Goal: Task Accomplishment & Management: Complete application form

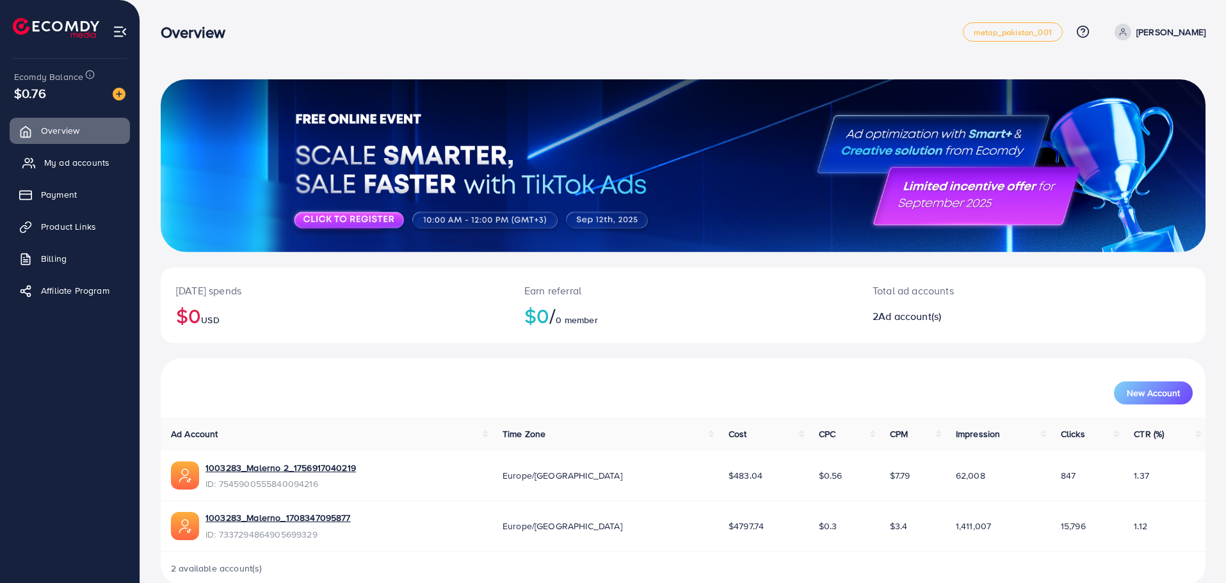
click at [65, 165] on span "My ad accounts" at bounding box center [76, 162] width 65 height 13
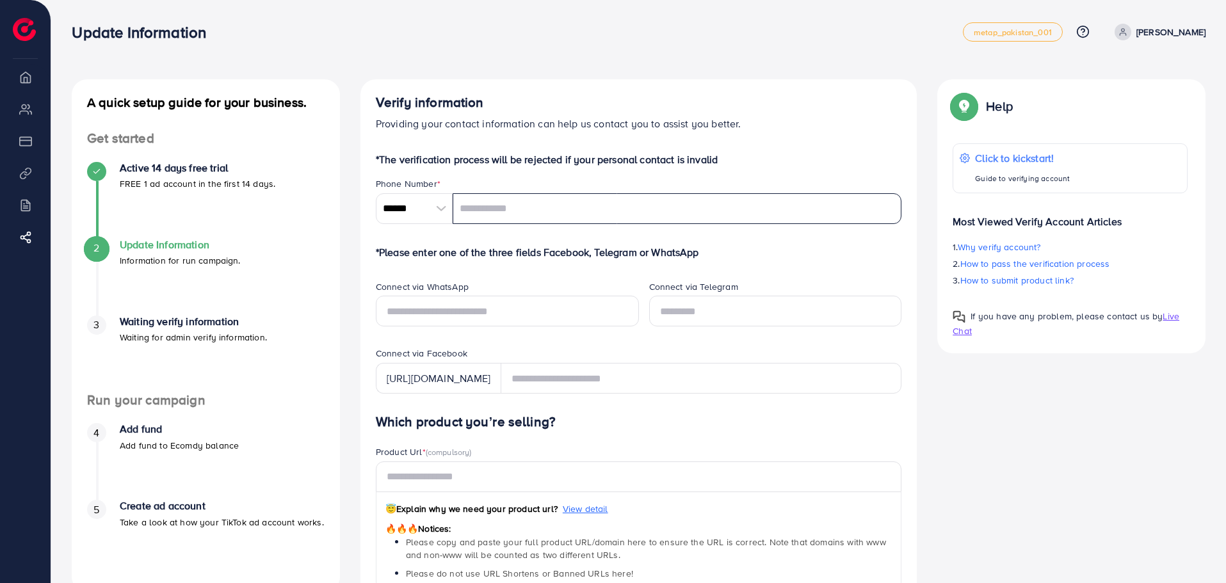
click at [493, 200] on input "tel" at bounding box center [678, 208] width 450 height 31
drag, startPoint x: 426, startPoint y: 213, endPoint x: 651, endPoint y: 216, distance: 224.8
click at [651, 216] on div "****** A B C D E F G H I J K L M N O P Q R S T U V W X Y Z search no result Afg…" at bounding box center [639, 208] width 526 height 31
click at [651, 216] on input "tel" at bounding box center [678, 208] width 450 height 31
click at [413, 205] on input "******" at bounding box center [414, 208] width 77 height 31
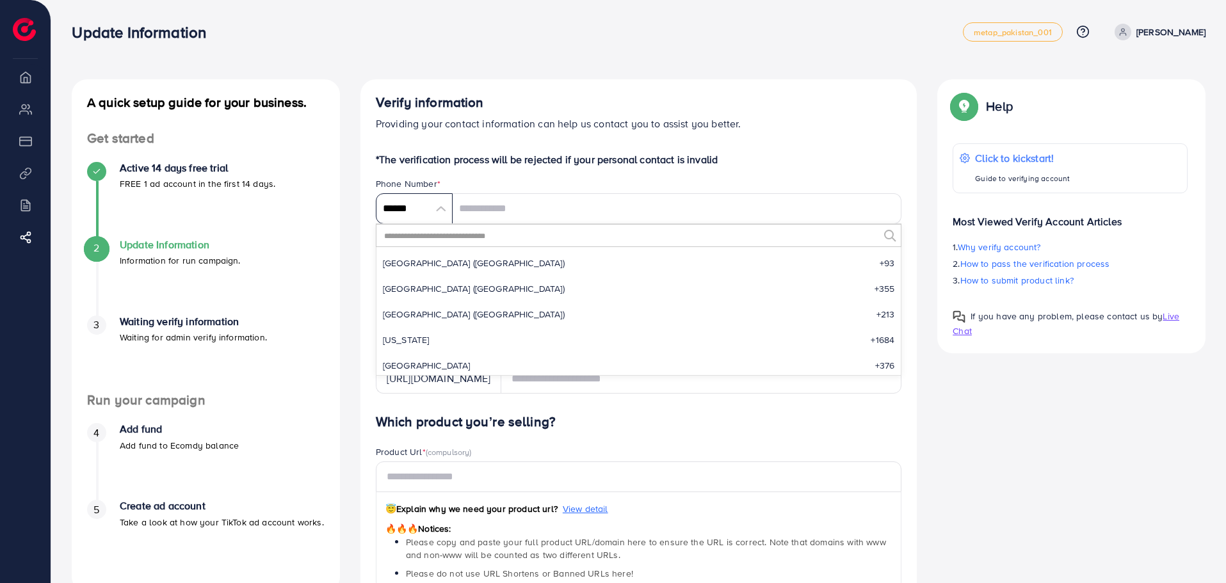
scroll to position [5945, 0]
click at [417, 216] on input "******" at bounding box center [414, 208] width 77 height 31
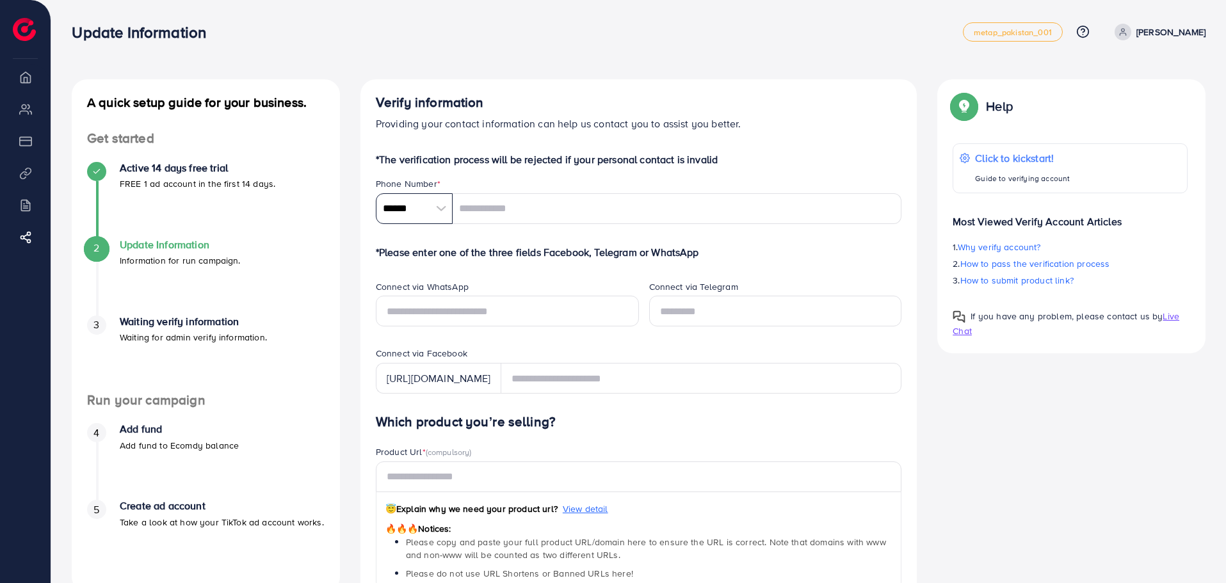
click at [425, 206] on input "******" at bounding box center [414, 208] width 77 height 31
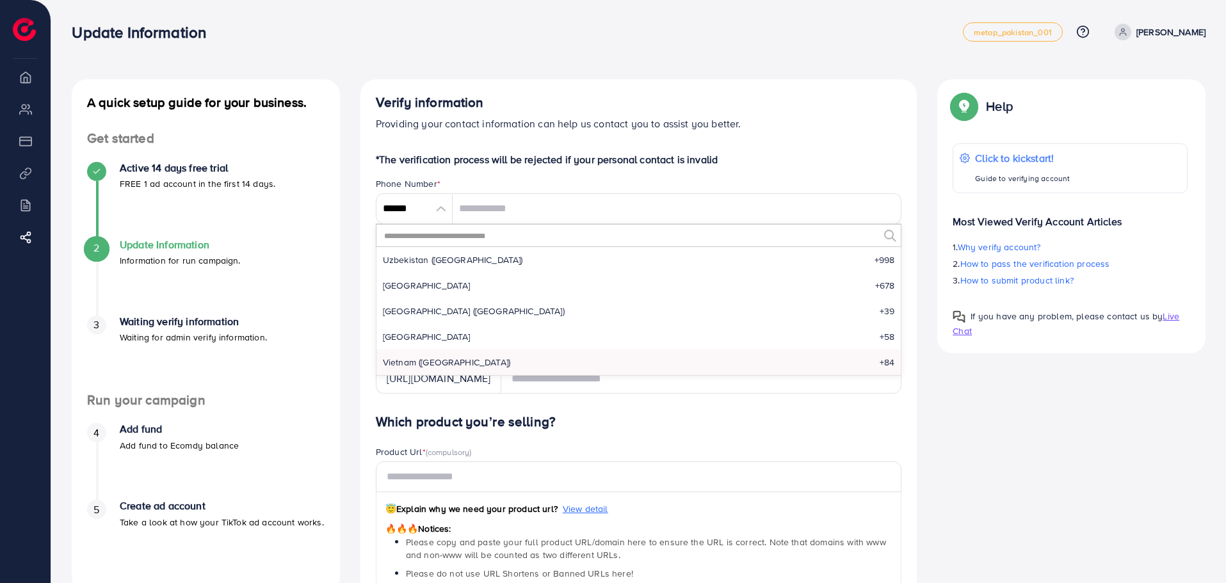
click at [446, 238] on input "text" at bounding box center [631, 236] width 496 height 22
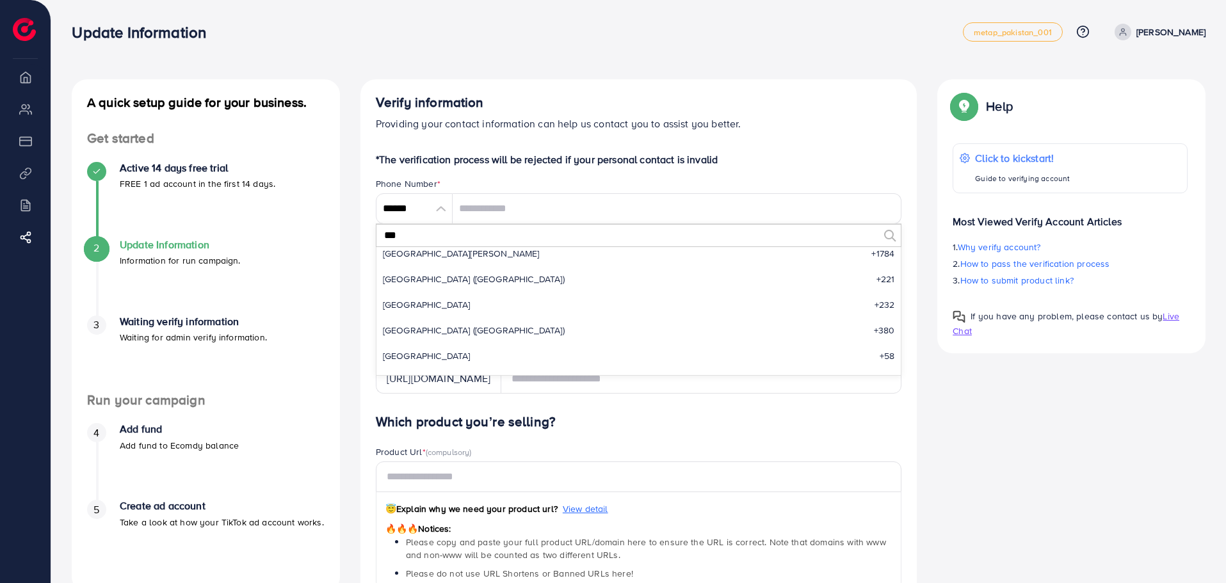
scroll to position [0, 0]
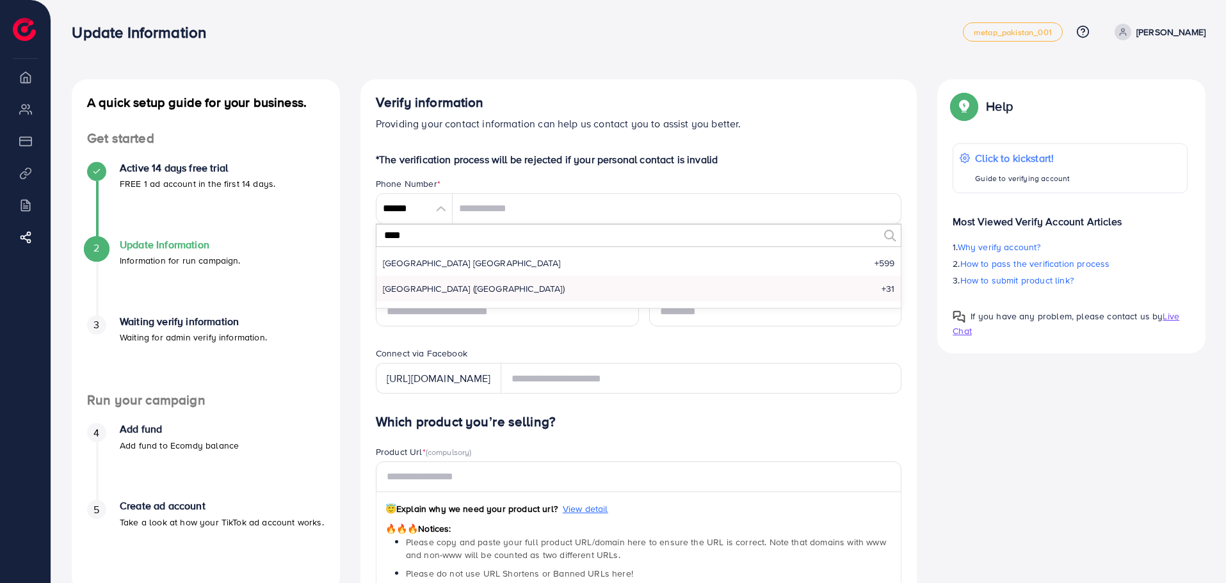
type input "****"
click at [462, 284] on span "Netherlands (Nederland)" at bounding box center [474, 288] width 182 height 13
type input "******"
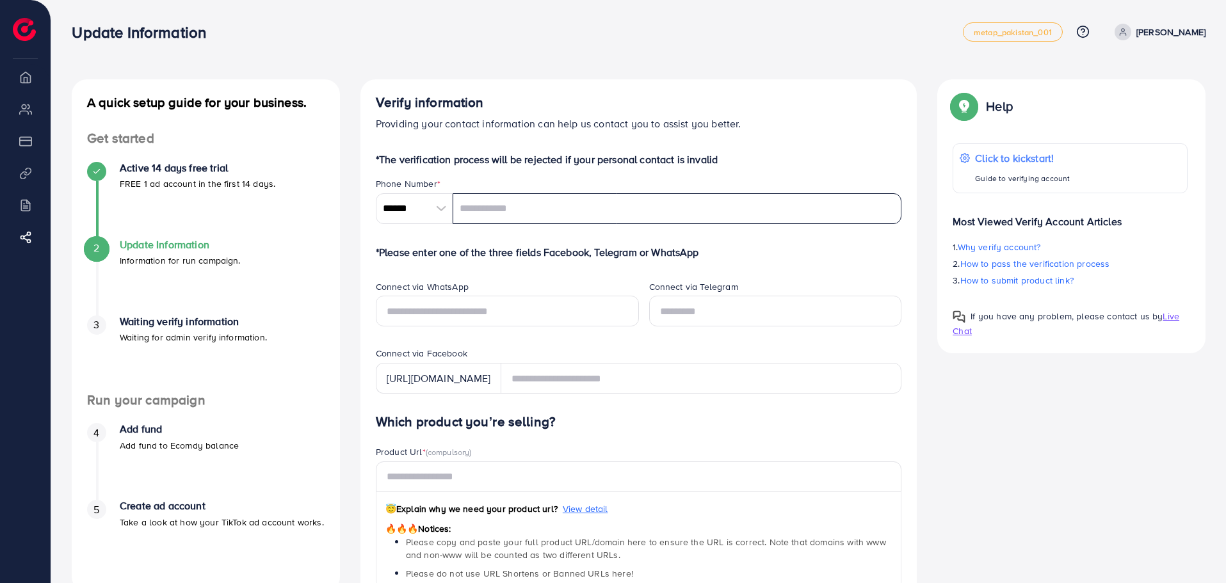
click at [551, 212] on input "tel" at bounding box center [678, 208] width 450 height 31
type input "*********"
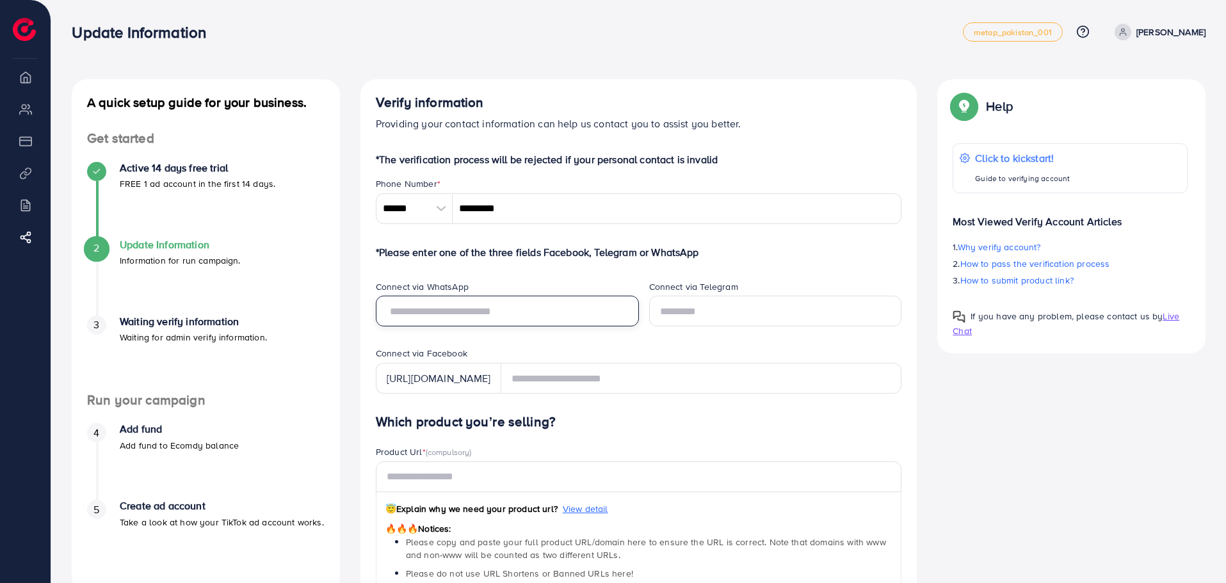
click at [549, 311] on input "text" at bounding box center [507, 311] width 263 height 31
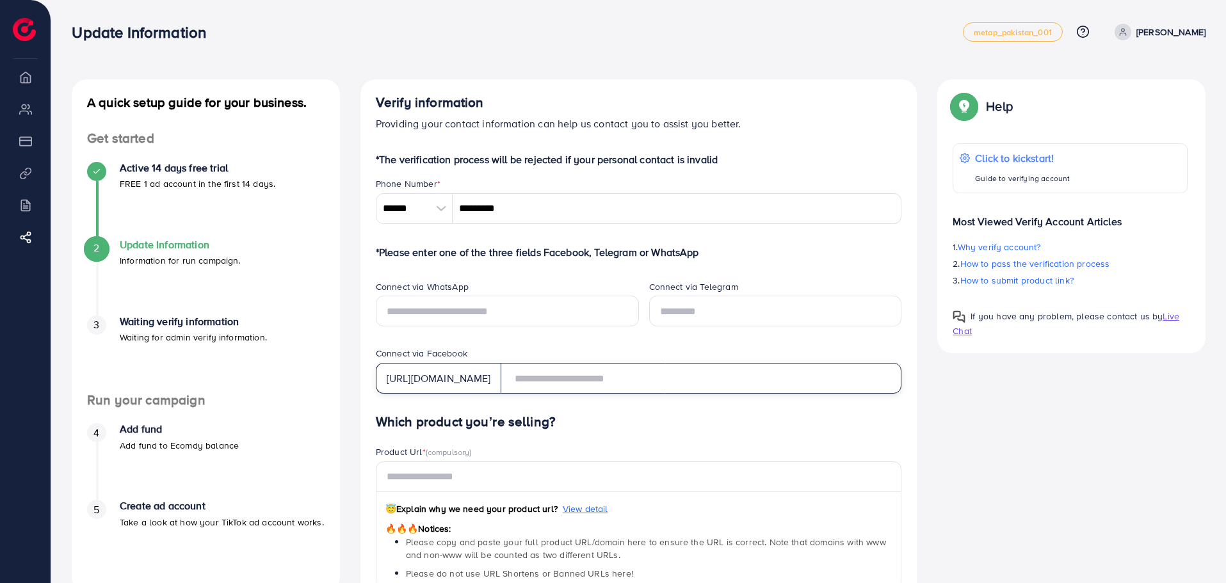
click at [577, 379] on input "text" at bounding box center [701, 378] width 401 height 31
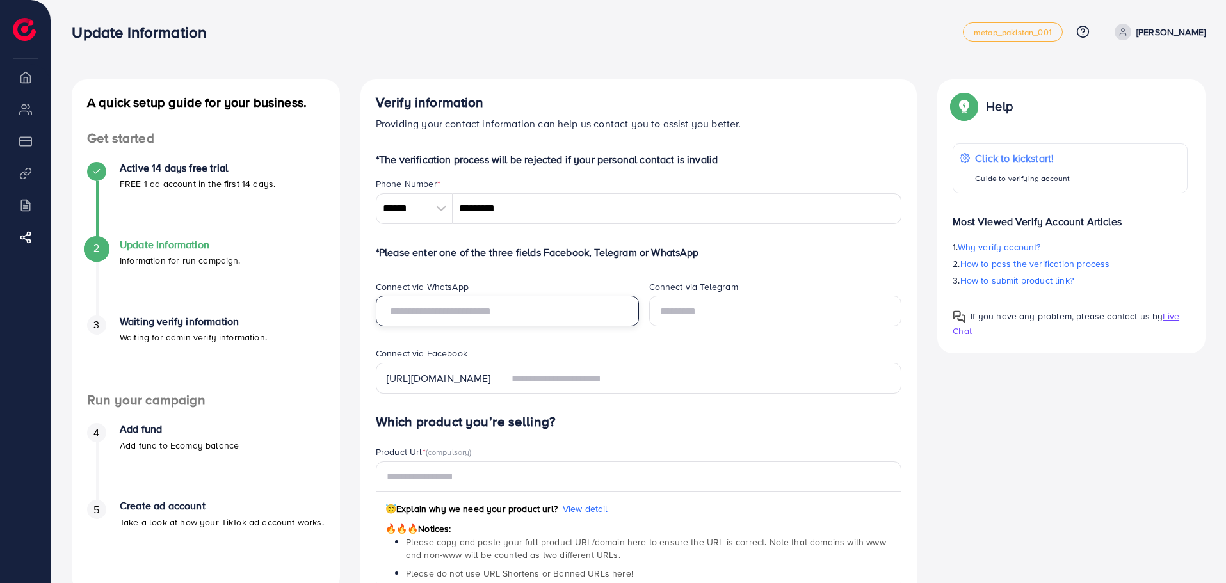
click at [538, 321] on input "text" at bounding box center [507, 311] width 263 height 31
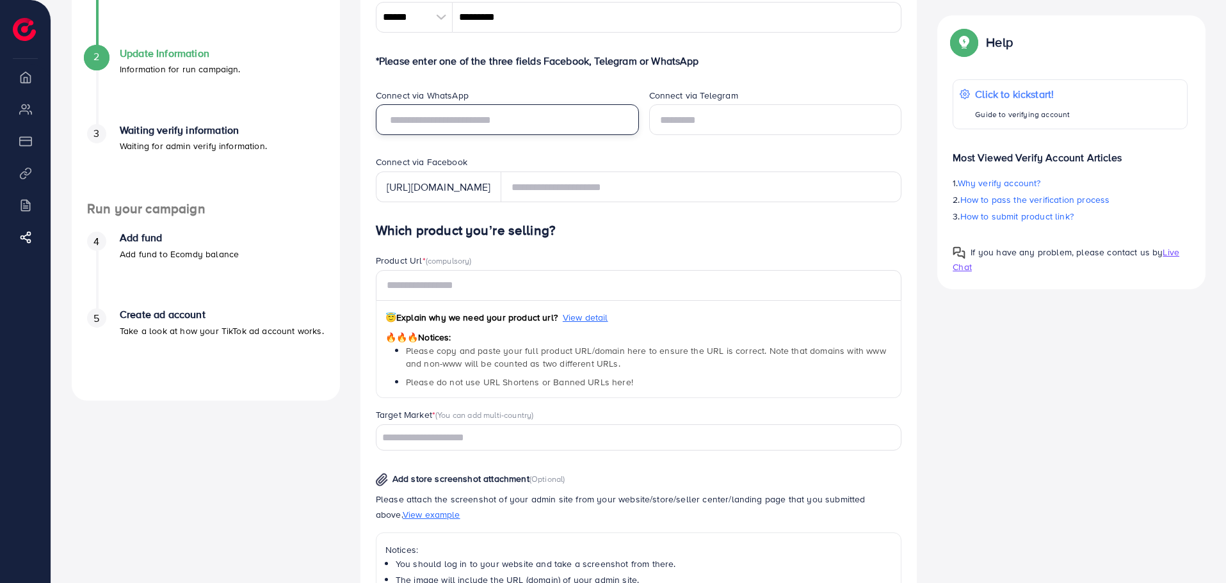
scroll to position [192, 0]
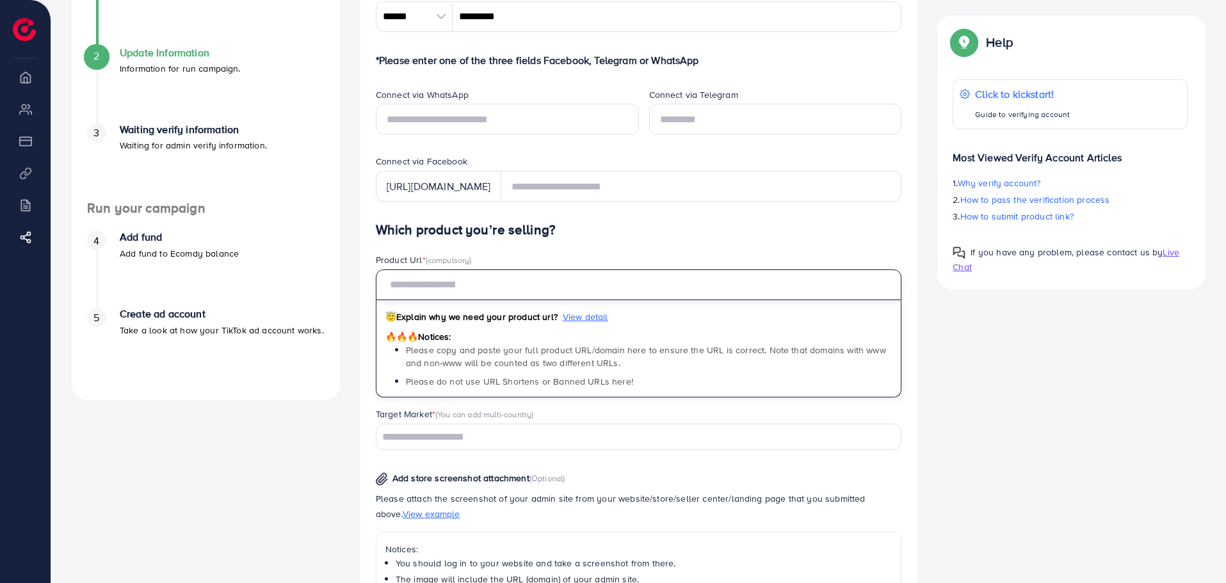
click at [542, 288] on input "text" at bounding box center [639, 285] width 526 height 31
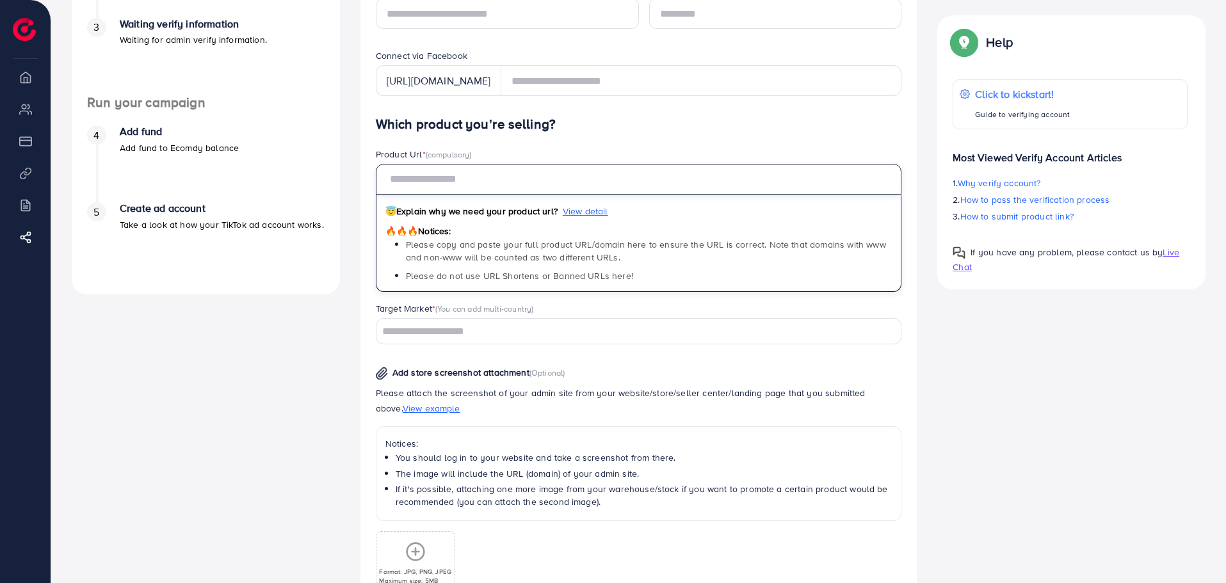
scroll to position [320, 0]
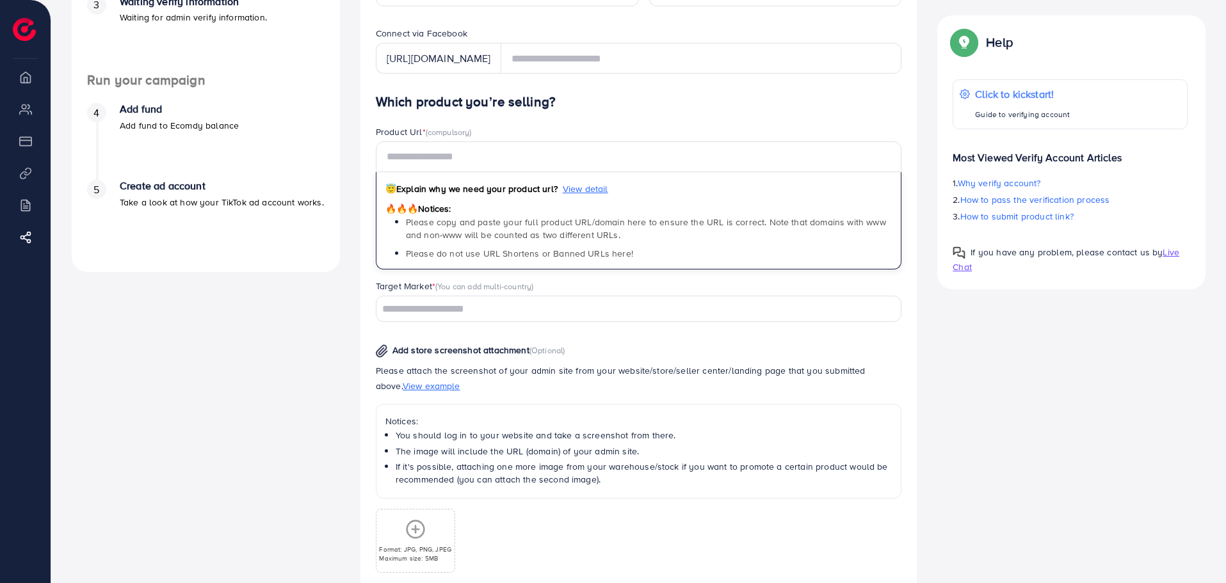
click at [492, 309] on div "Target Market * (You can add multi-country) Loading..." at bounding box center [639, 301] width 526 height 42
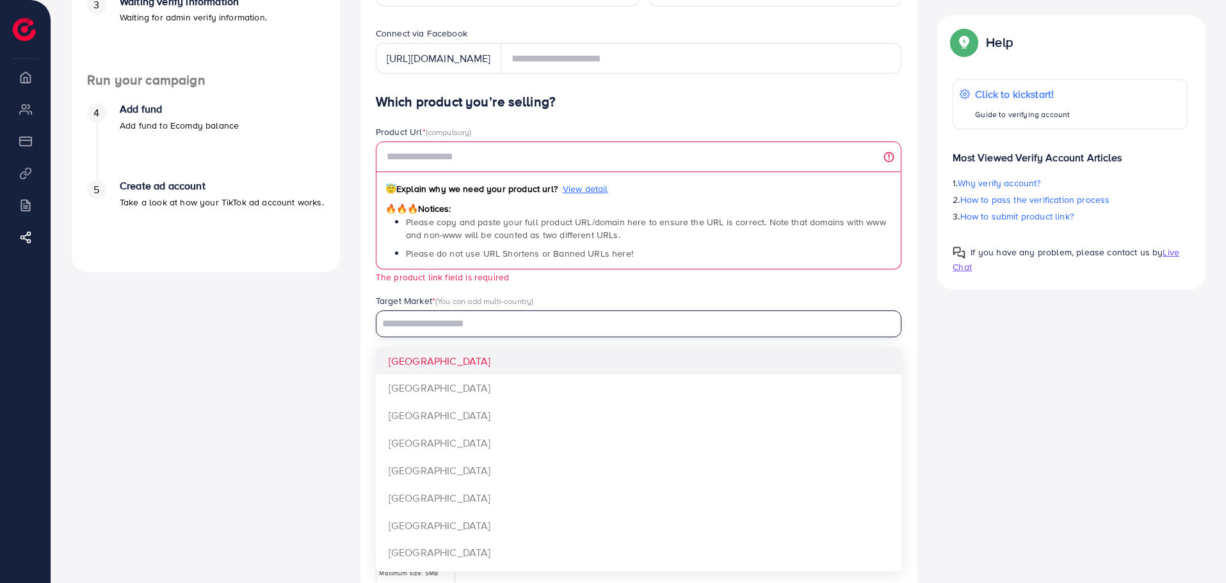
click at [563, 314] on input "Search for option" at bounding box center [632, 324] width 508 height 20
click at [583, 297] on div "Target Market * (You can add multi-country)" at bounding box center [639, 303] width 526 height 16
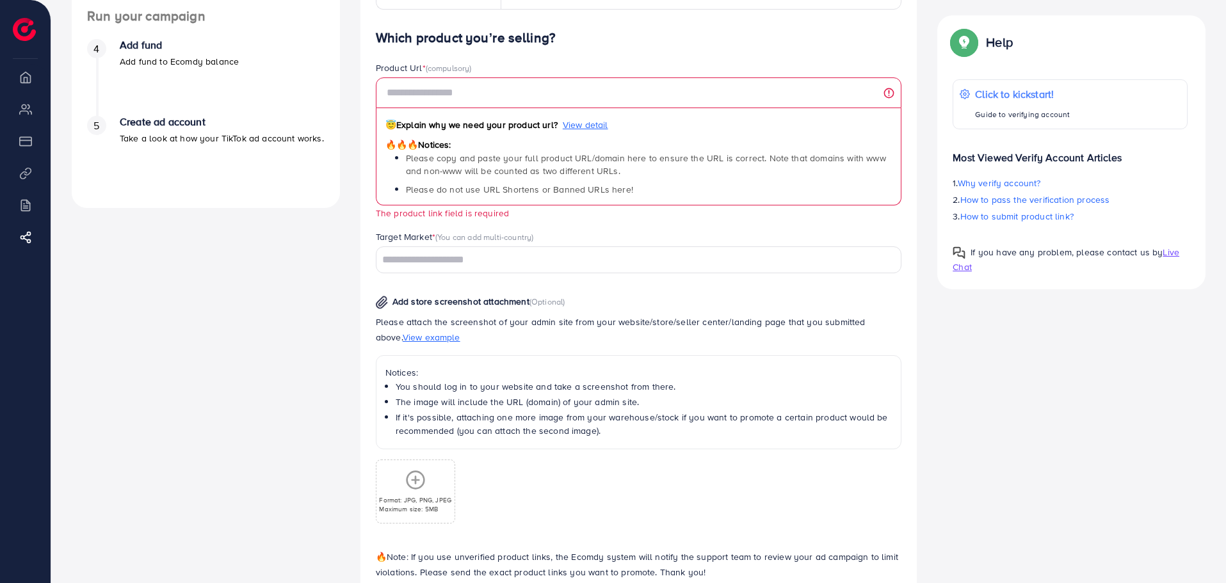
scroll to position [448, 0]
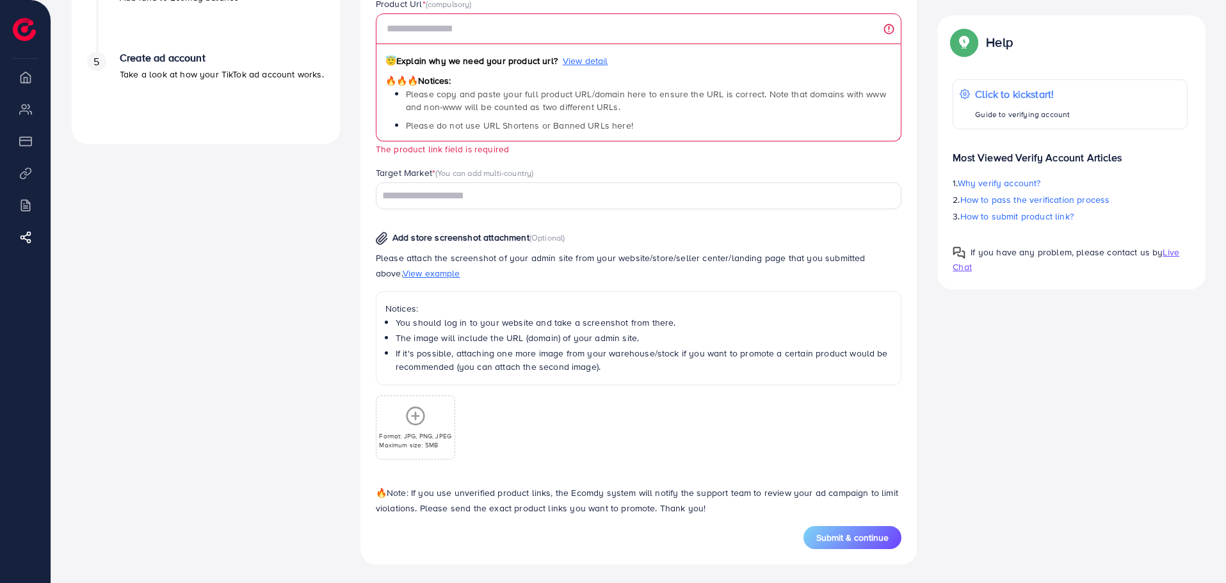
click at [407, 441] on p "Maximum size: 5MB" at bounding box center [415, 445] width 72 height 9
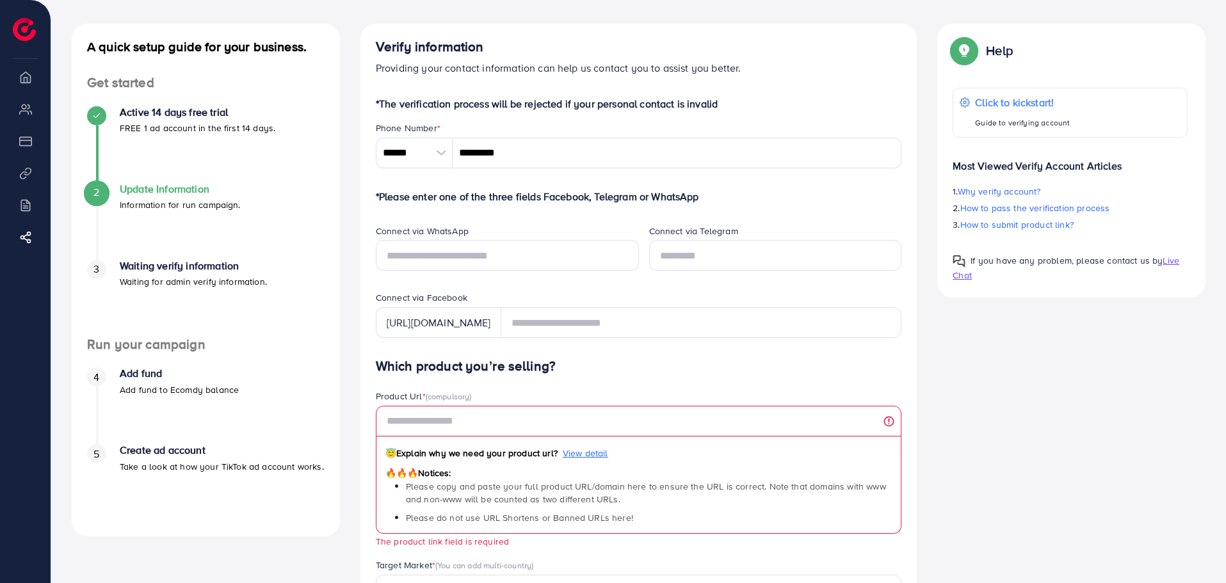
scroll to position [0, 0]
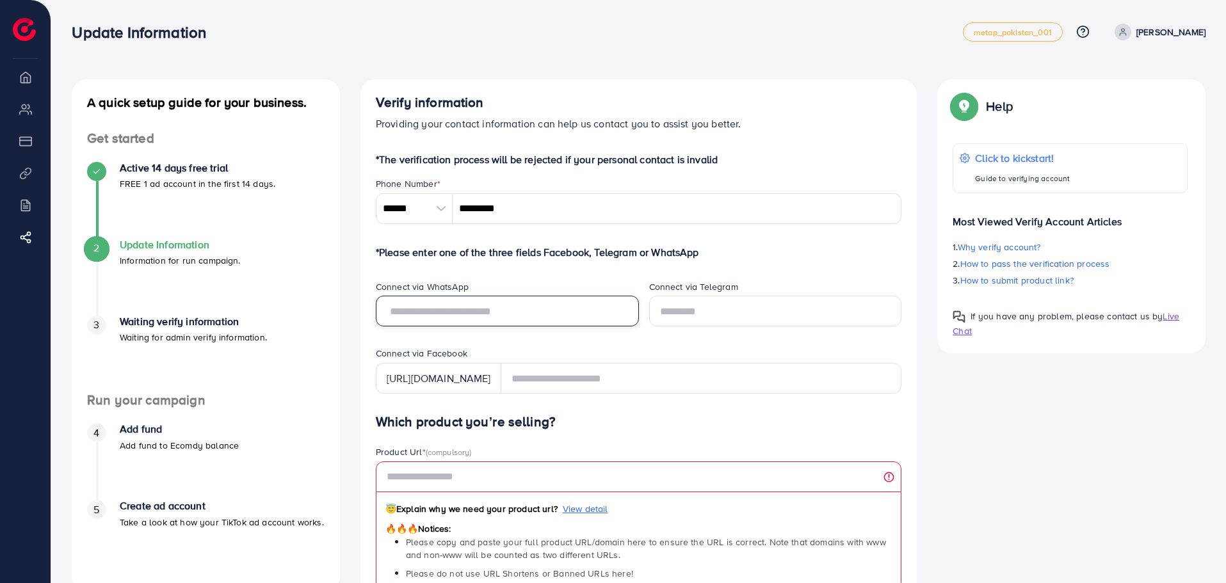
click at [466, 321] on input "text" at bounding box center [507, 311] width 263 height 31
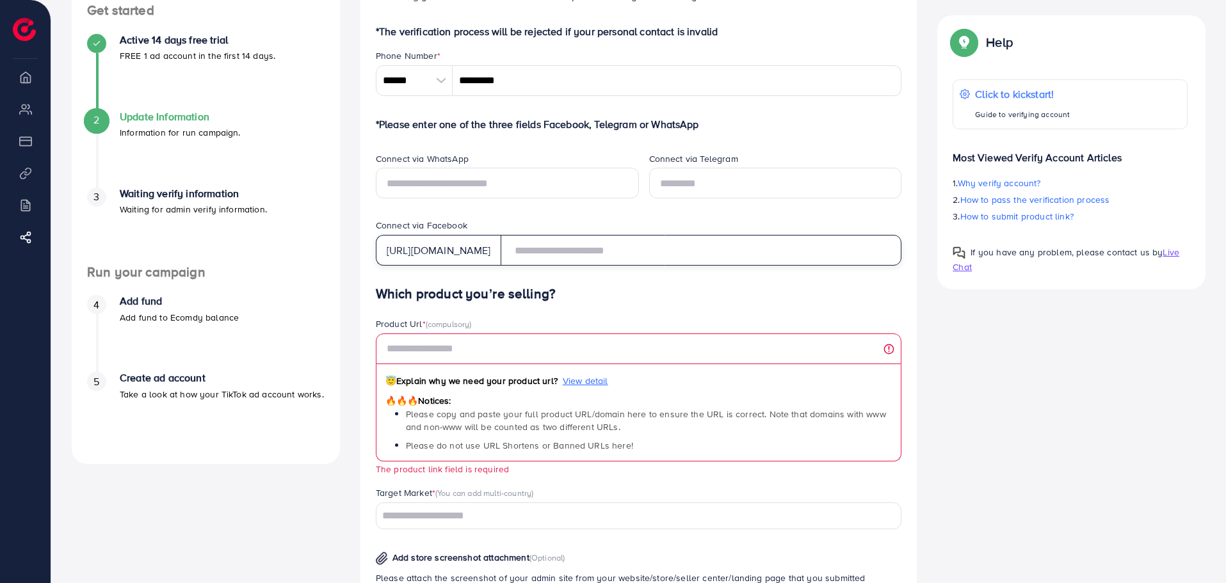
click at [556, 241] on input "text" at bounding box center [701, 250] width 401 height 31
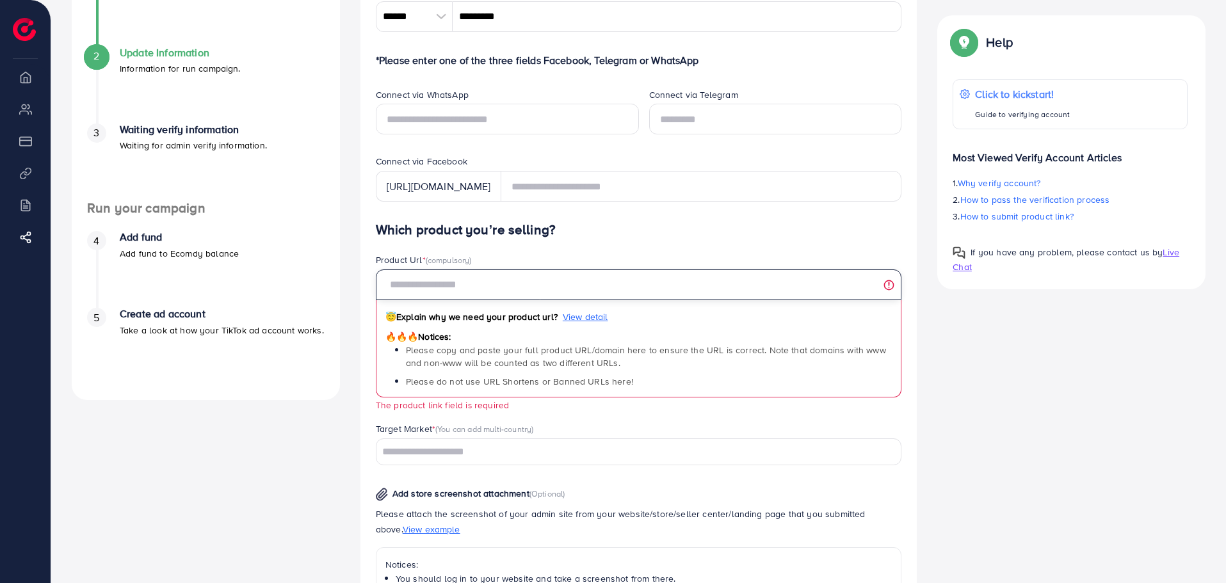
click at [505, 286] on input "text" at bounding box center [639, 285] width 526 height 31
paste input "**********"
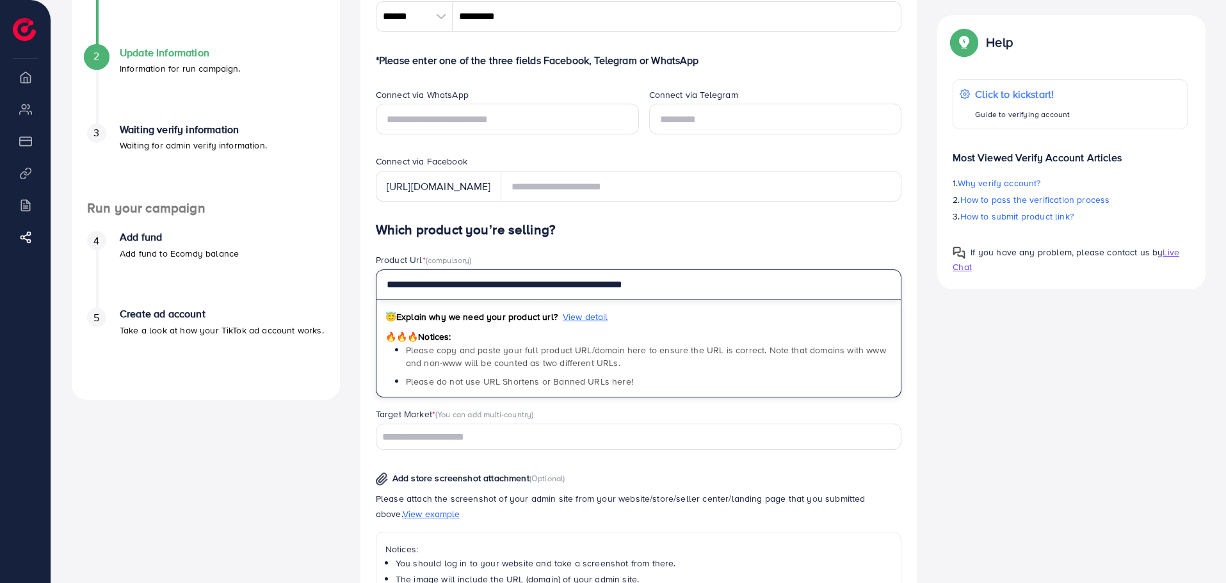
type input "**********"
drag, startPoint x: 336, startPoint y: 443, endPoint x: 347, endPoint y: 440, distance: 11.3
click at [334, 443] on div "A quick setup guide for your business. Get started Active 14 days free trial FR…" at bounding box center [205, 346] width 289 height 919
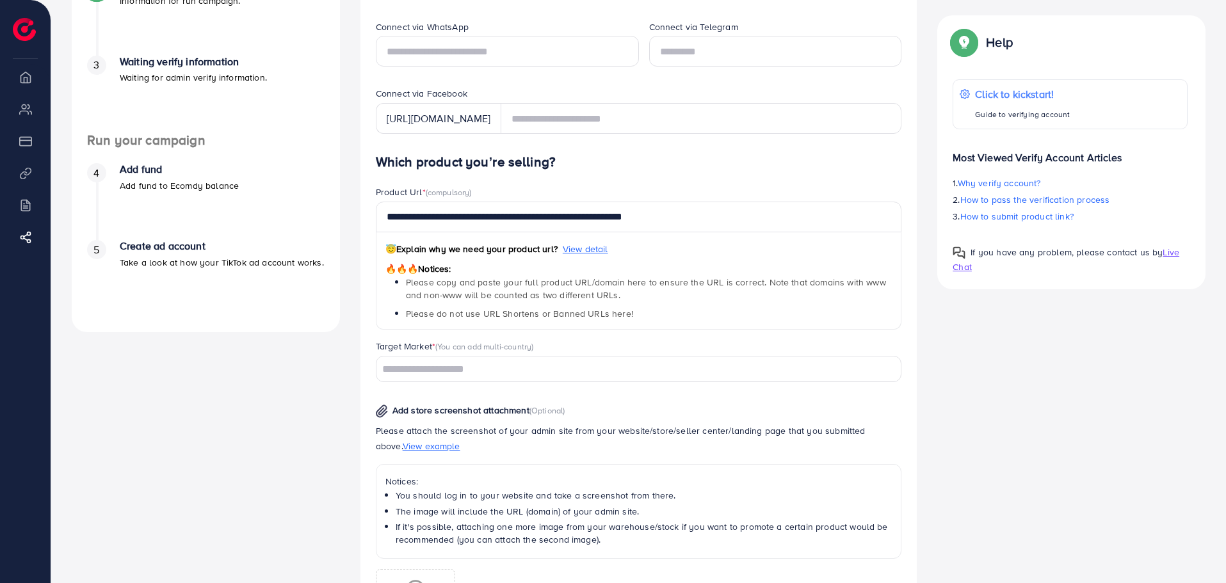
scroll to position [384, 0]
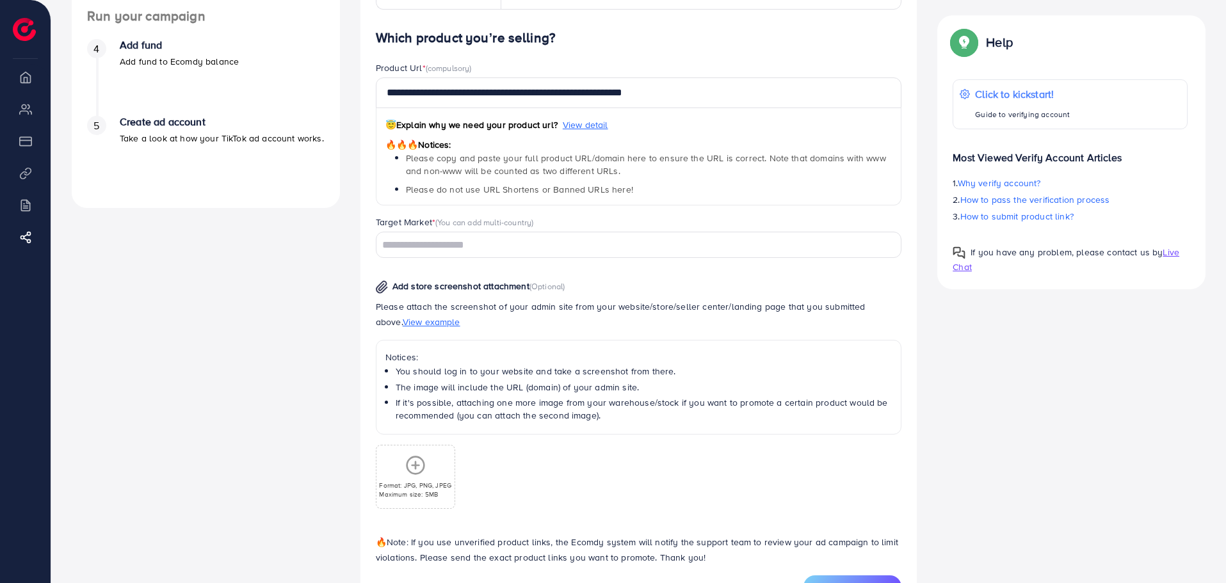
click at [481, 230] on div "Target Market * (You can add multi-country)" at bounding box center [639, 224] width 526 height 16
click at [480, 238] on input "Search for option" at bounding box center [632, 246] width 508 height 20
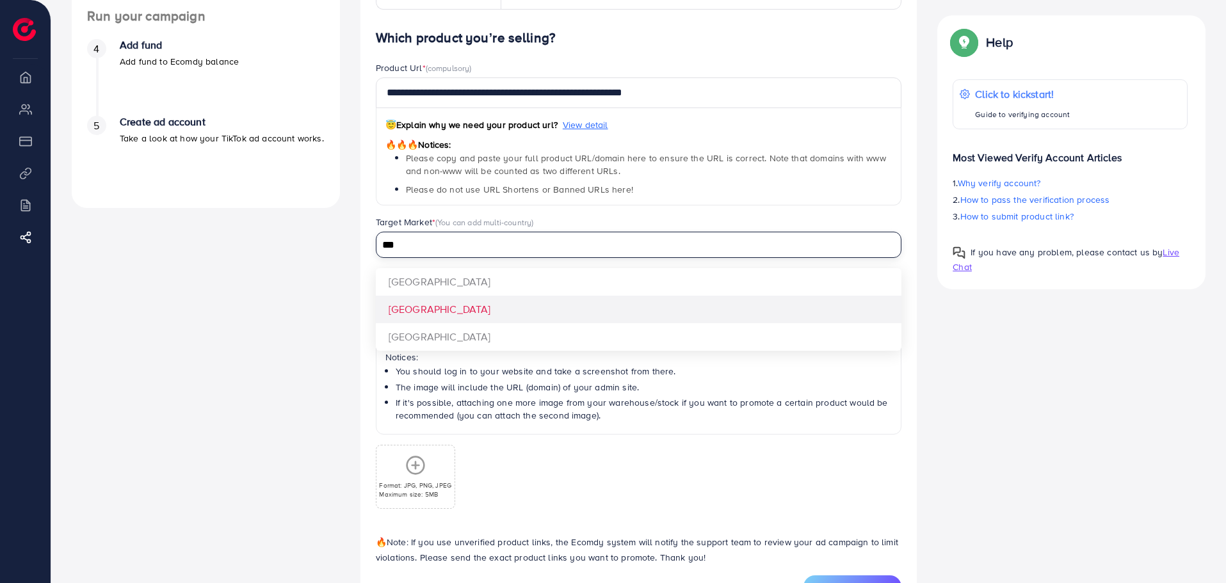
type input "***"
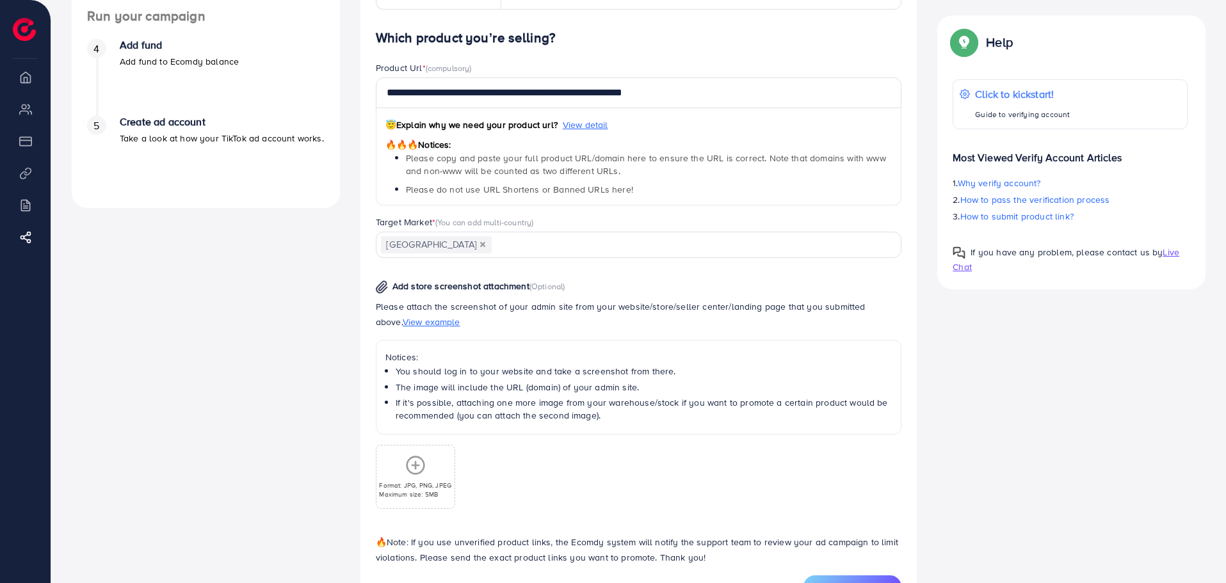
click at [485, 311] on div "**********" at bounding box center [639, 302] width 526 height 545
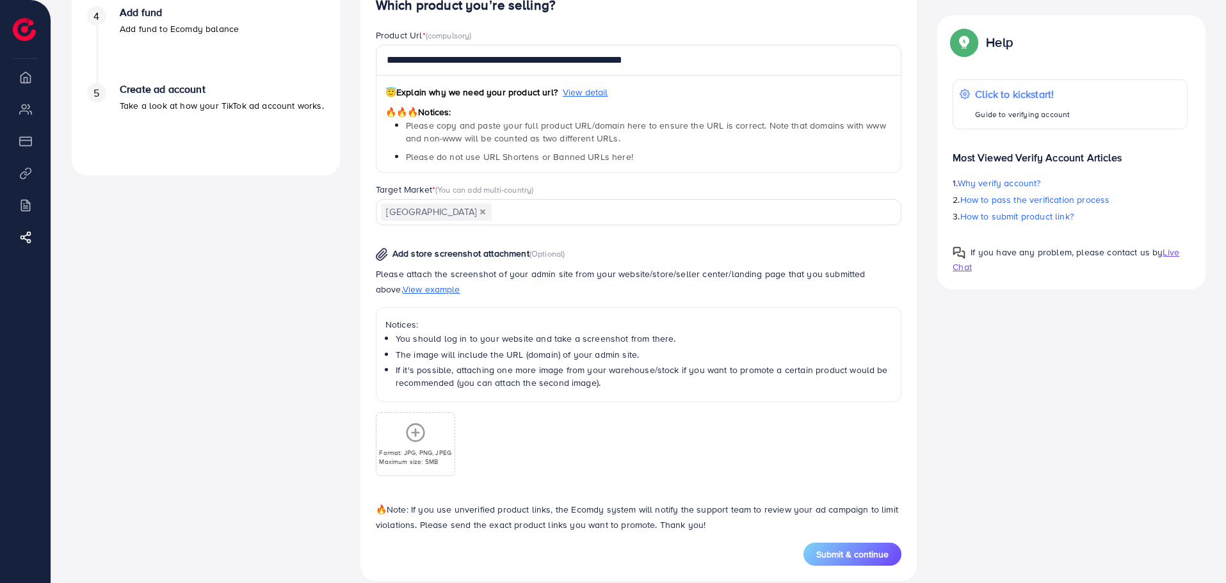
scroll to position [435, 0]
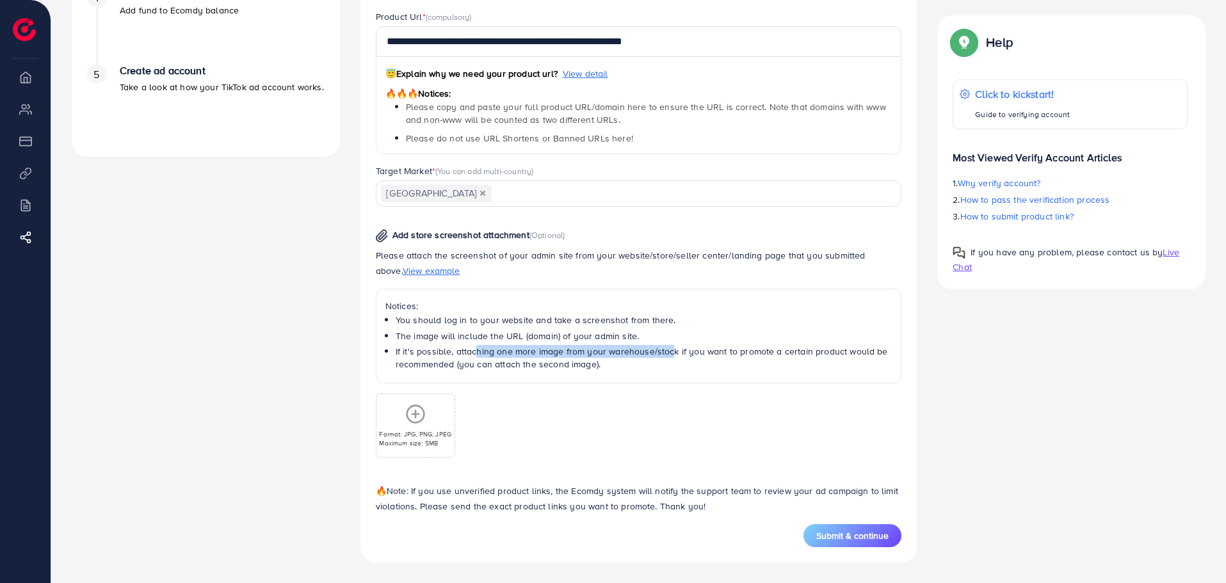
drag, startPoint x: 486, startPoint y: 352, endPoint x: 663, endPoint y: 352, distance: 176.7
click at [663, 352] on li "If it's possible, attaching one more image from your warehouse/stock if you wan…" at bounding box center [644, 358] width 497 height 26
click at [664, 365] on li "If it's possible, attaching one more image from your warehouse/stock if you wan…" at bounding box center [644, 358] width 497 height 26
drag, startPoint x: 663, startPoint y: 346, endPoint x: 718, endPoint y: 353, distance: 55.6
click at [716, 353] on li "If it's possible, attaching one more image from your warehouse/stock if you wan…" at bounding box center [644, 358] width 497 height 26
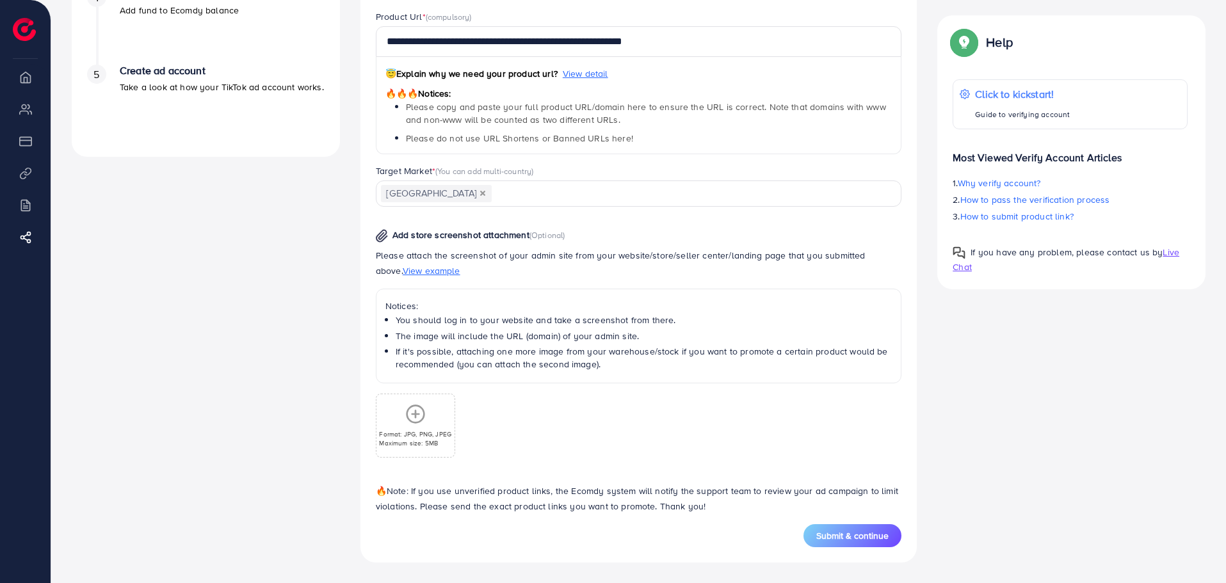
click at [718, 353] on li "If it's possible, attaching one more image from your warehouse/stock if you wan…" at bounding box center [644, 358] width 497 height 26
drag, startPoint x: 741, startPoint y: 352, endPoint x: 844, endPoint y: 354, distance: 103.1
click at [844, 354] on li "If it's possible, attaching one more image from your warehouse/stock if you wan…" at bounding box center [644, 358] width 497 height 26
drag, startPoint x: 680, startPoint y: 372, endPoint x: 666, endPoint y: 369, distance: 14.3
click at [666, 369] on div "Notices: You should log in to your website and take a screenshot from there. Th…" at bounding box center [639, 336] width 526 height 94
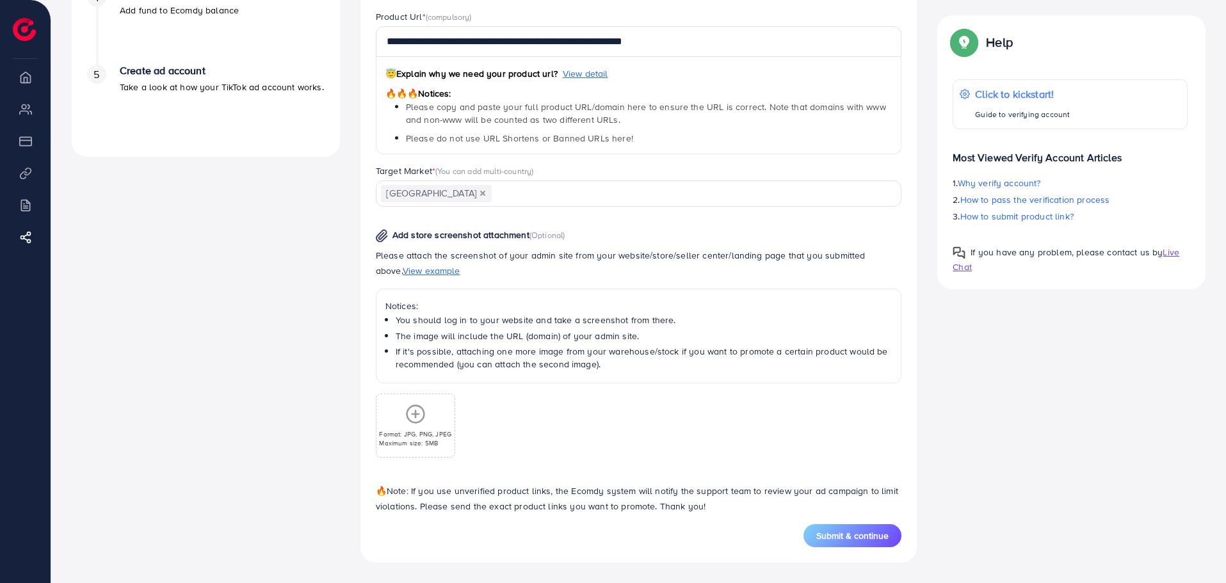
drag, startPoint x: 569, startPoint y: 366, endPoint x: 541, endPoint y: 371, distance: 28.5
click at [510, 368] on li "If it's possible, attaching one more image from your warehouse/stock if you wan…" at bounding box center [644, 358] width 497 height 26
click at [567, 371] on div "Notices: You should log in to your website and take a screenshot from there. Th…" at bounding box center [639, 336] width 526 height 94
drag, startPoint x: 439, startPoint y: 339, endPoint x: 593, endPoint y: 362, distance: 155.9
click at [535, 344] on ul "You should log in to your website and take a screenshot from there. The image w…" at bounding box center [638, 342] width 507 height 57
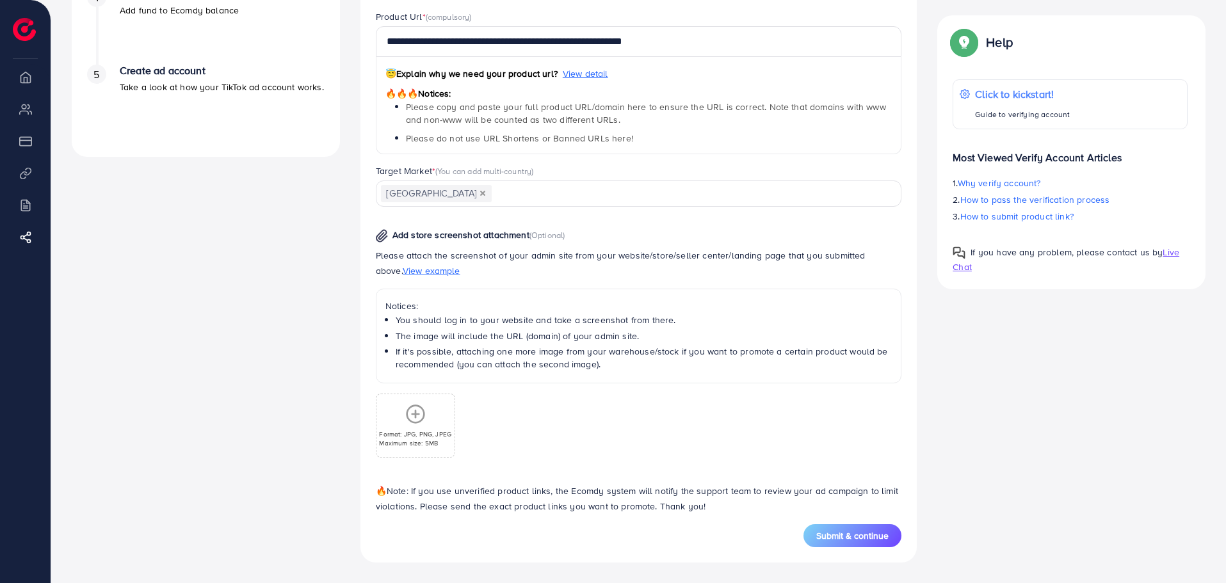
click at [612, 365] on li "If it's possible, attaching one more image from your warehouse/stock if you wan…" at bounding box center [644, 358] width 497 height 26
click at [431, 444] on p "Maximum size: 5MB" at bounding box center [415, 443] width 72 height 9
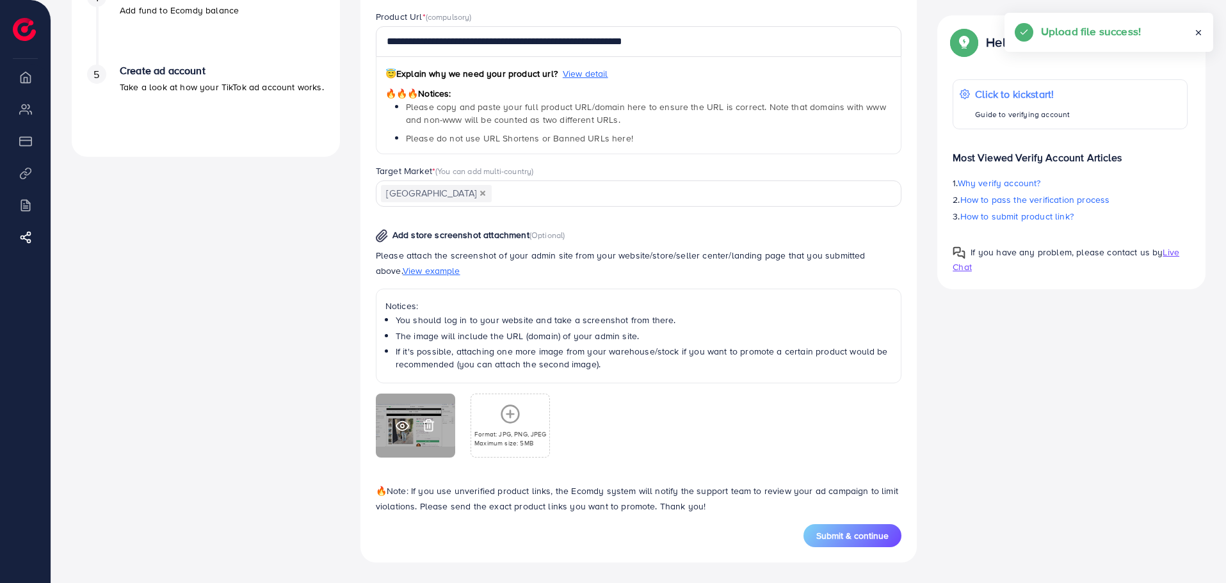
click at [393, 430] on div at bounding box center [415, 426] width 79 height 64
click at [402, 424] on icon at bounding box center [402, 425] width 13 height 13
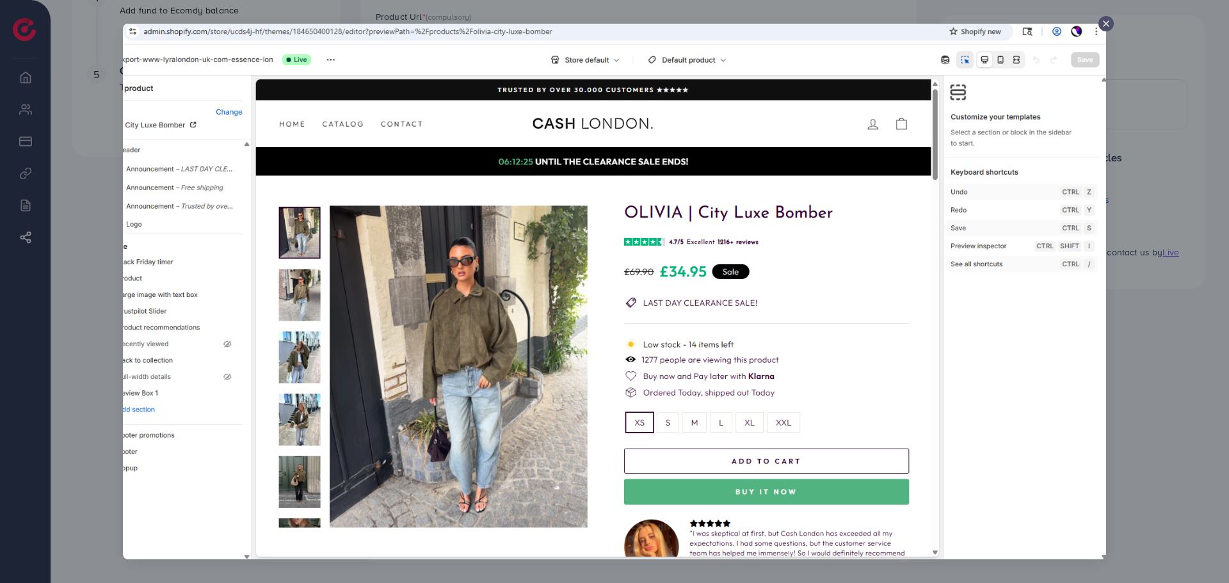
click at [1108, 22] on line at bounding box center [1106, 23] width 5 height 5
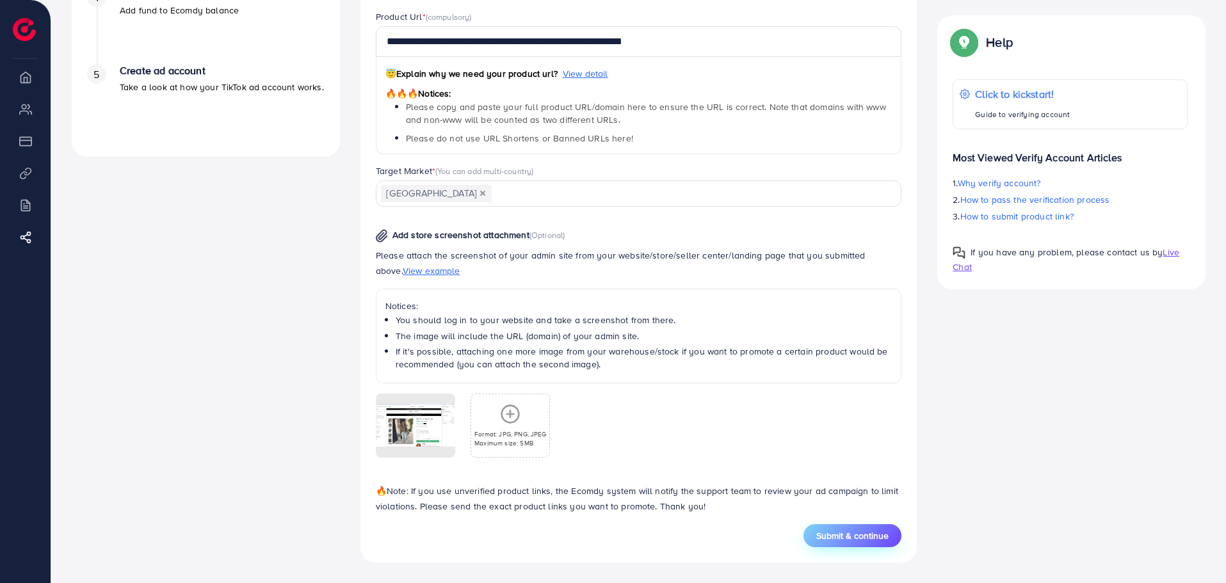
click at [862, 533] on span "Submit & continue" at bounding box center [852, 536] width 72 height 13
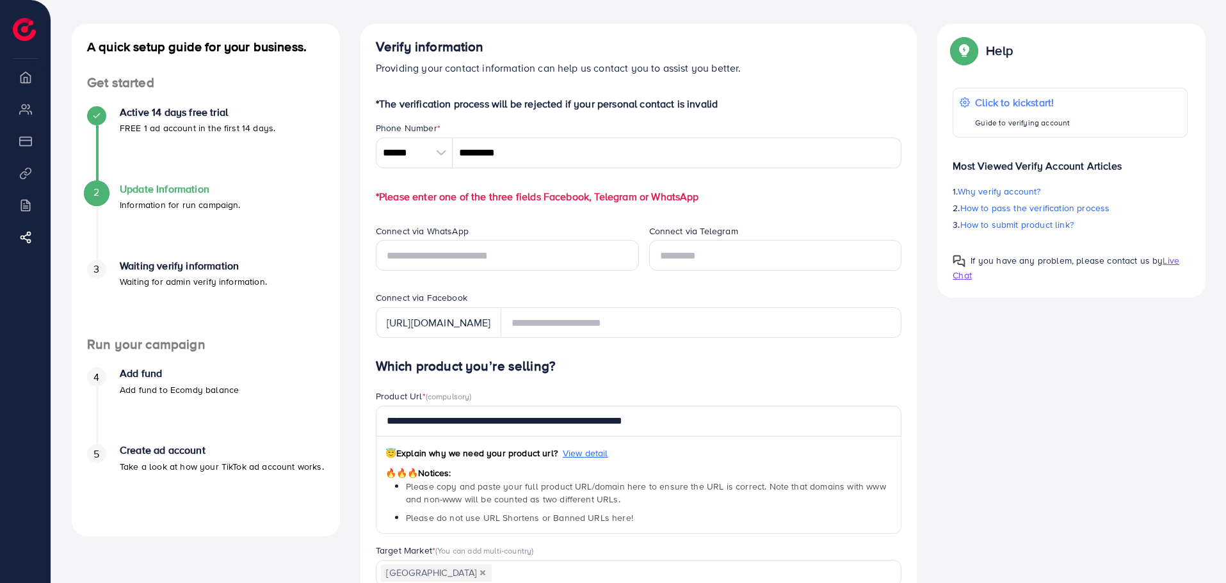
scroll to position [53, 0]
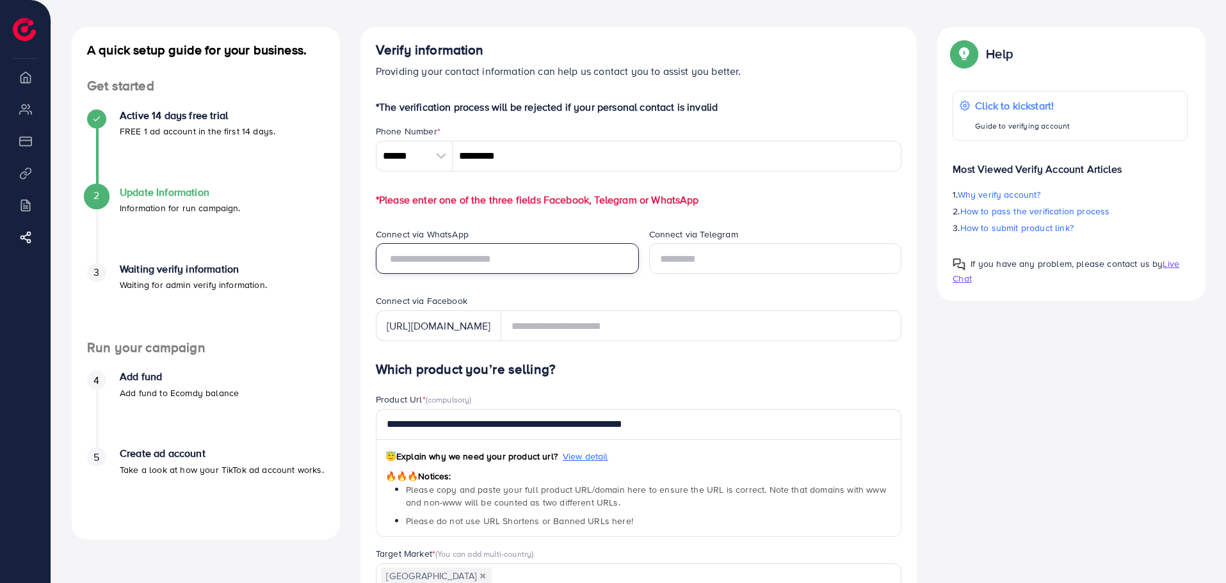
click at [517, 267] on input "text" at bounding box center [507, 258] width 263 height 31
type input "**********"
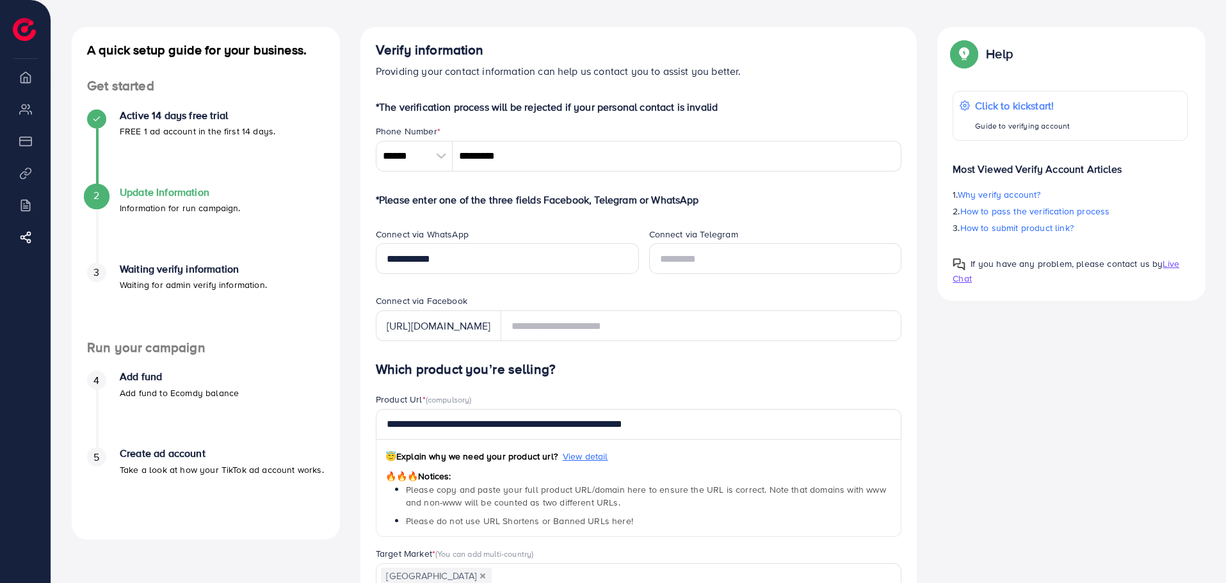
click at [574, 293] on div "**********" at bounding box center [502, 261] width 273 height 67
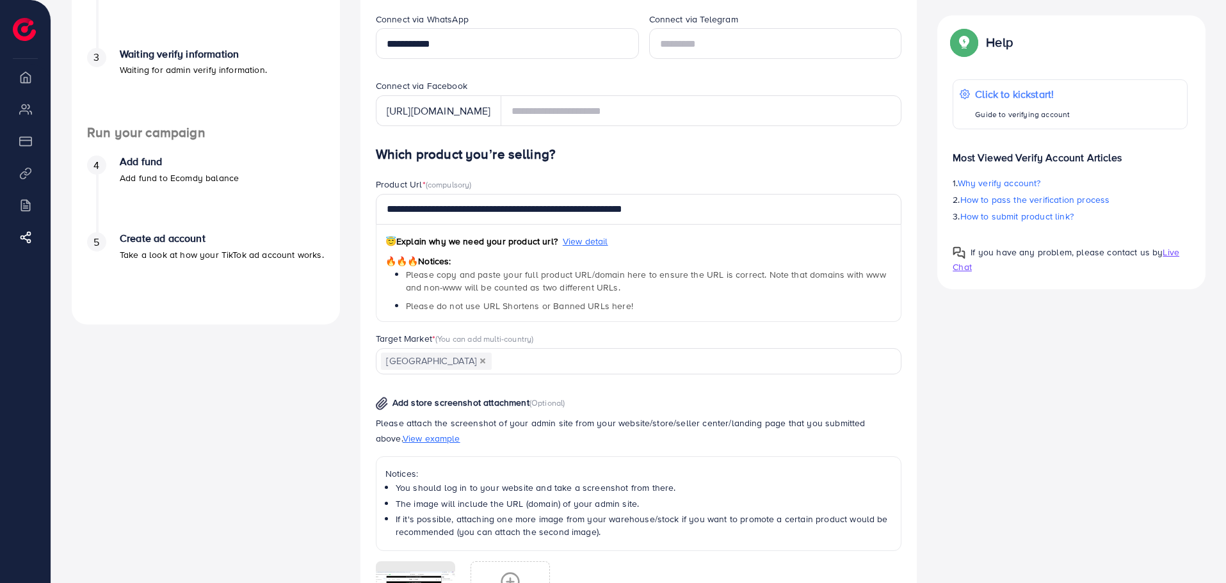
scroll to position [435, 0]
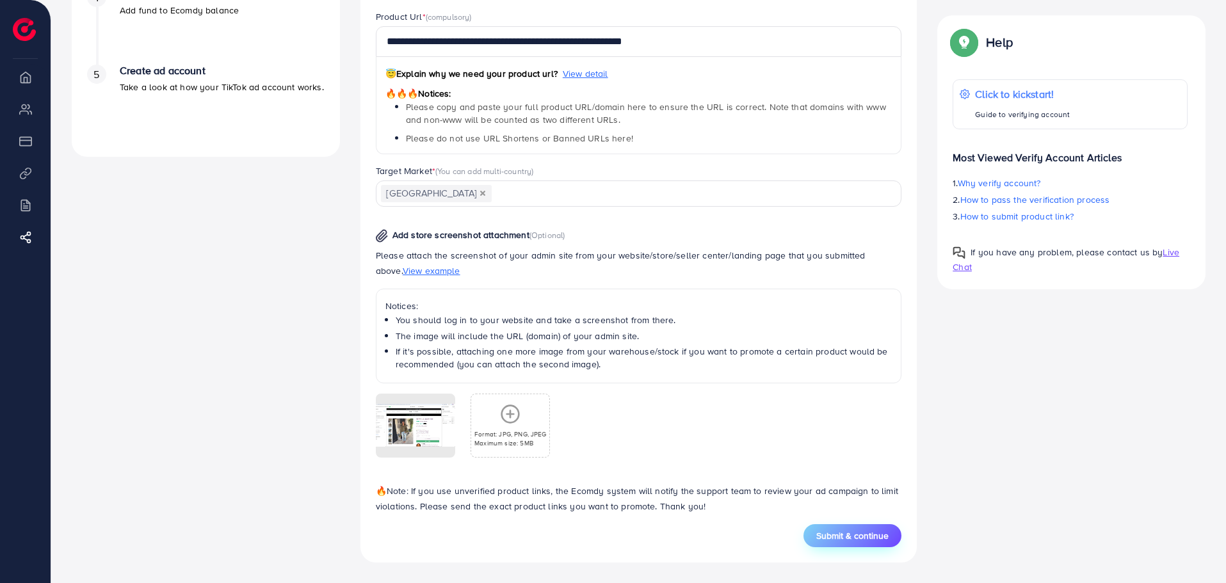
click at [857, 538] on span "Submit & continue" at bounding box center [852, 536] width 72 height 13
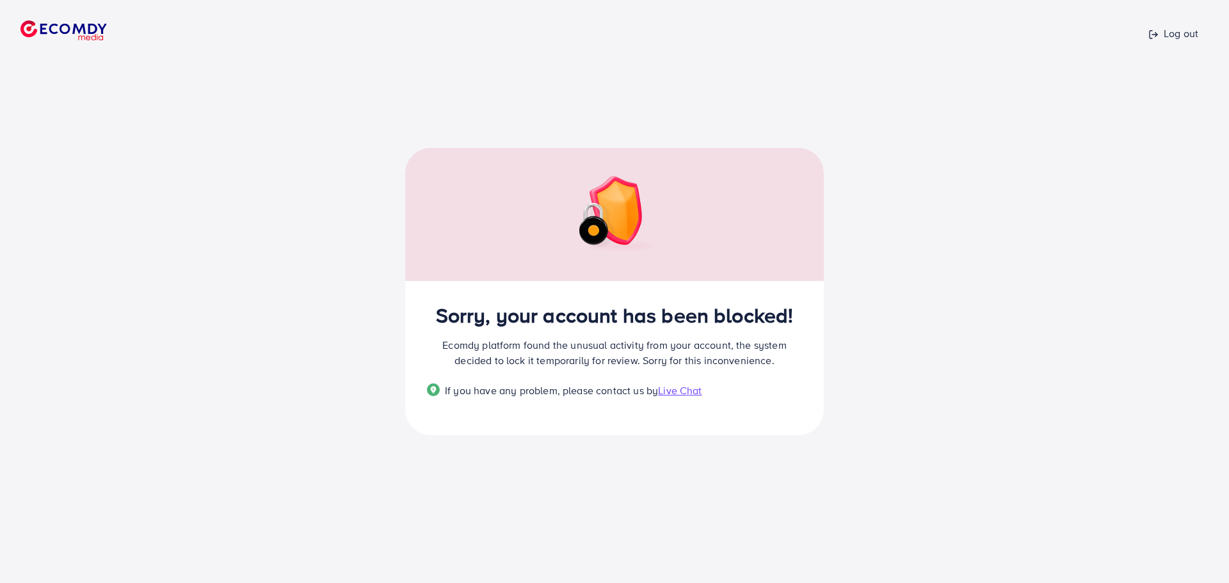
click at [680, 388] on span "Live Chat" at bounding box center [680, 391] width 44 height 14
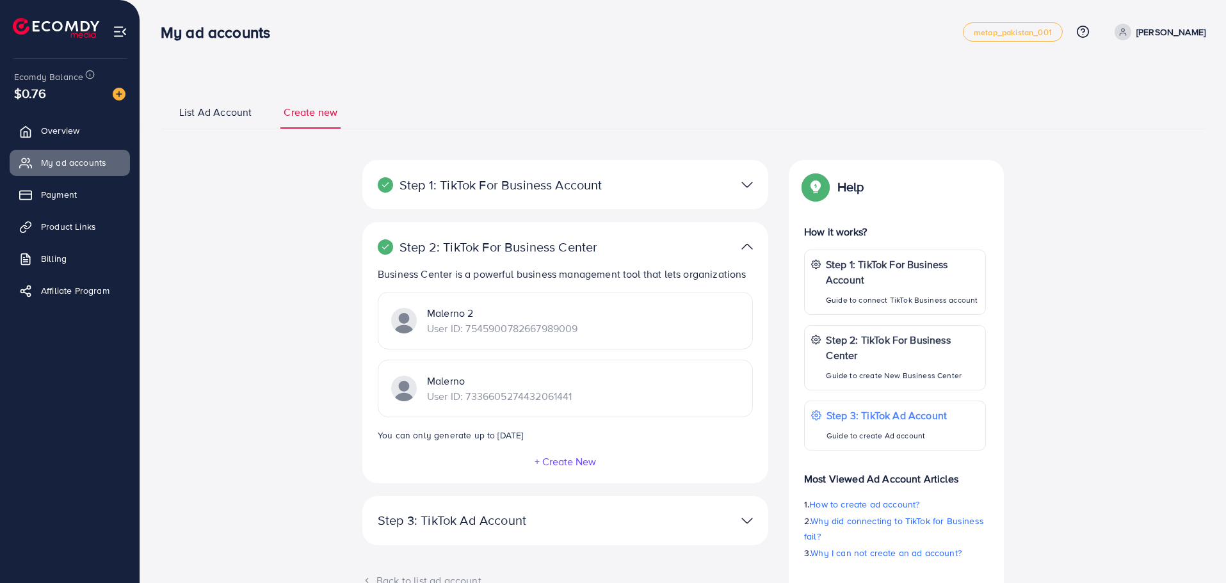
scroll to position [49, 0]
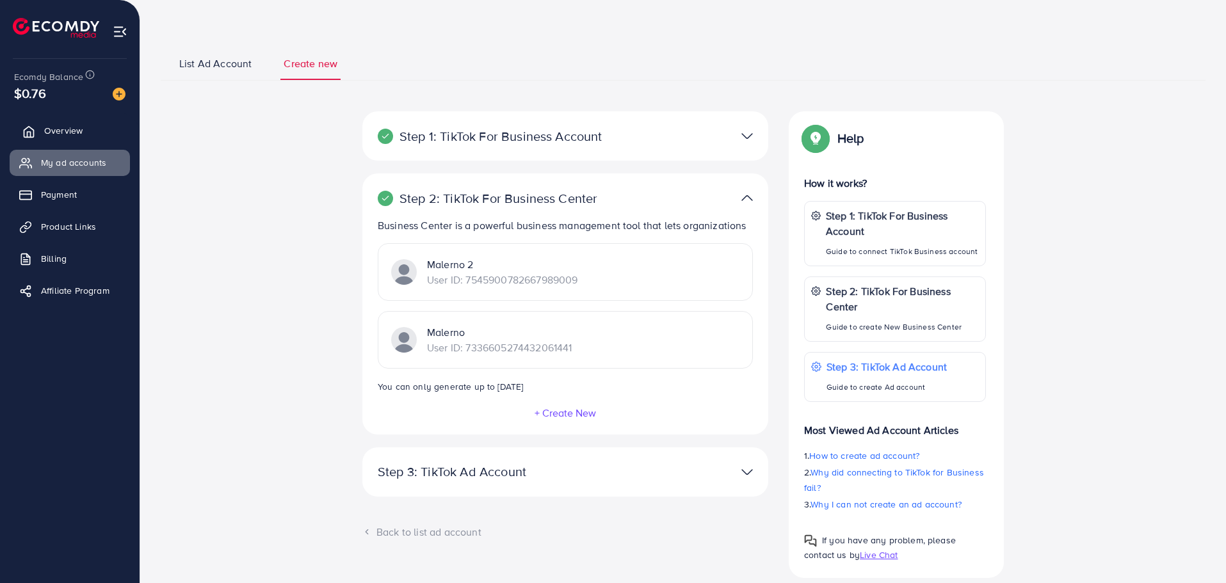
click at [63, 125] on span "Overview" at bounding box center [63, 130] width 38 height 13
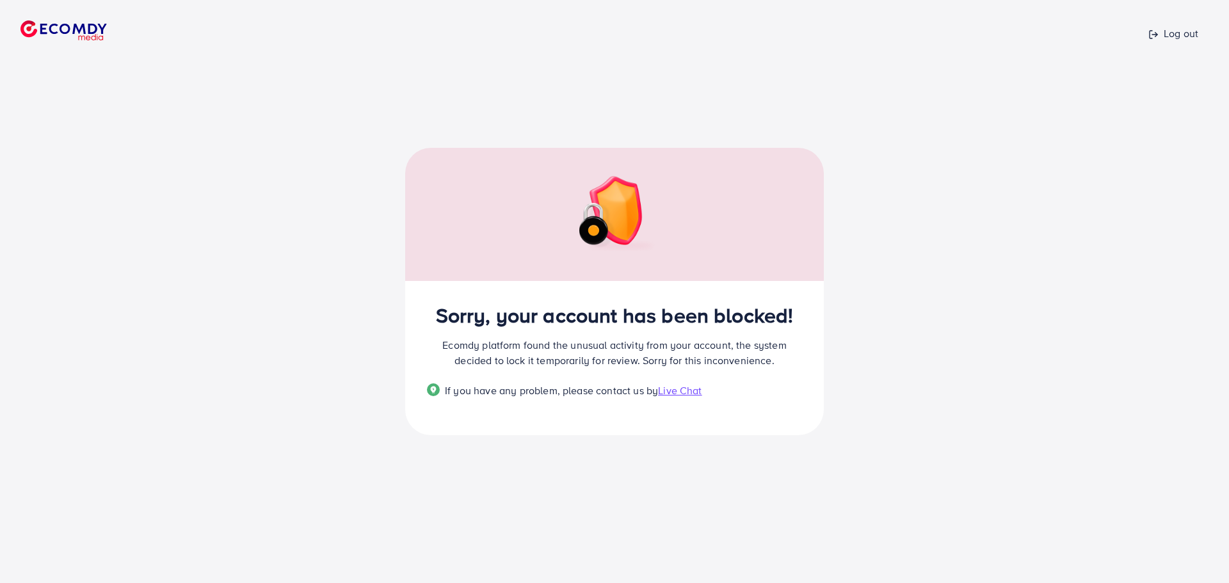
click at [695, 391] on span "Live Chat" at bounding box center [680, 391] width 44 height 14
click at [48, 23] on img at bounding box center [63, 30] width 86 height 20
click at [681, 394] on span "Live Chat" at bounding box center [680, 391] width 44 height 14
